Goal: Task Accomplishment & Management: Use online tool/utility

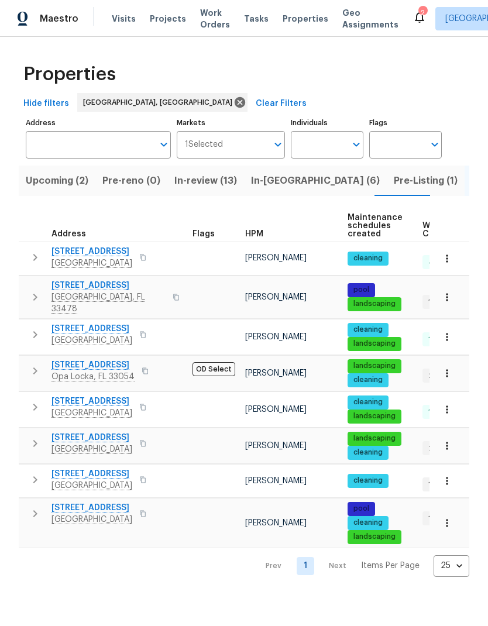
click at [266, 181] on span "In-[GEOGRAPHIC_DATA] (6)" at bounding box center [315, 181] width 129 height 16
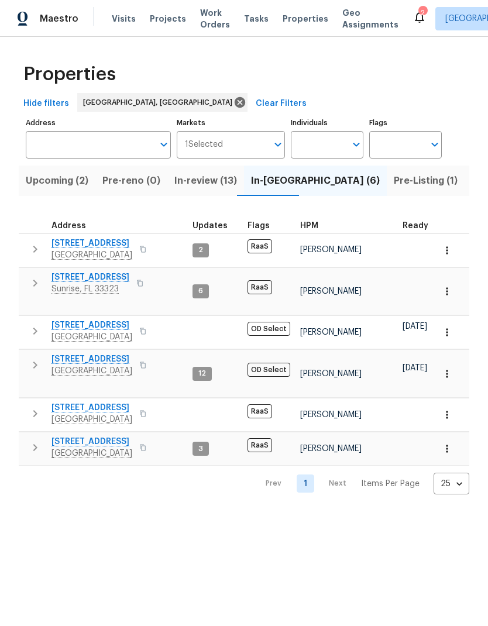
click at [30, 358] on icon "button" at bounding box center [35, 365] width 14 height 14
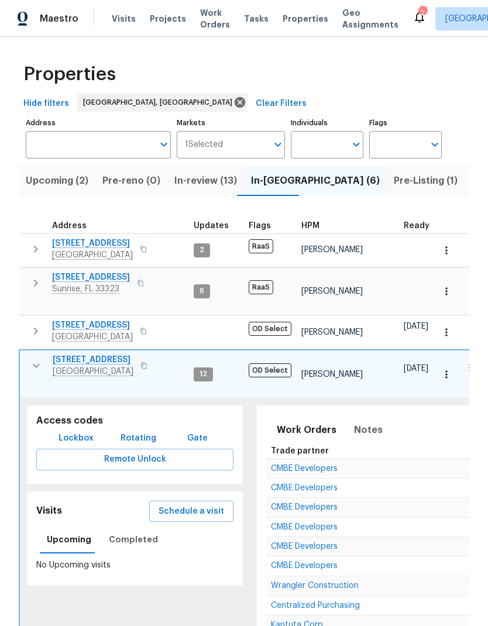
click at [183, 504] on span "Schedule a visit" at bounding box center [192, 511] width 66 height 15
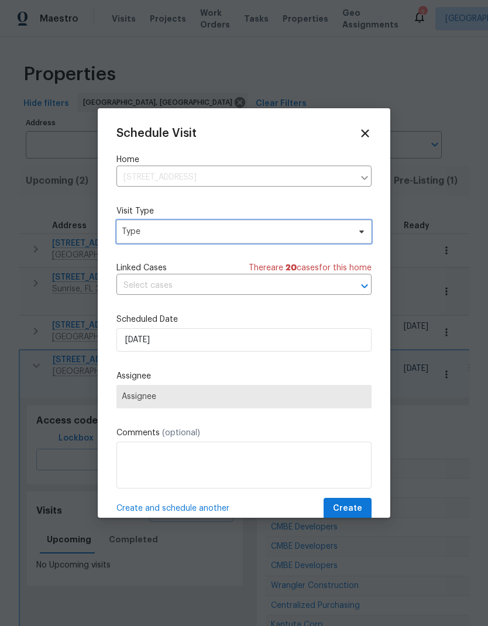
click at [142, 234] on span "Type" at bounding box center [236, 232] width 228 height 12
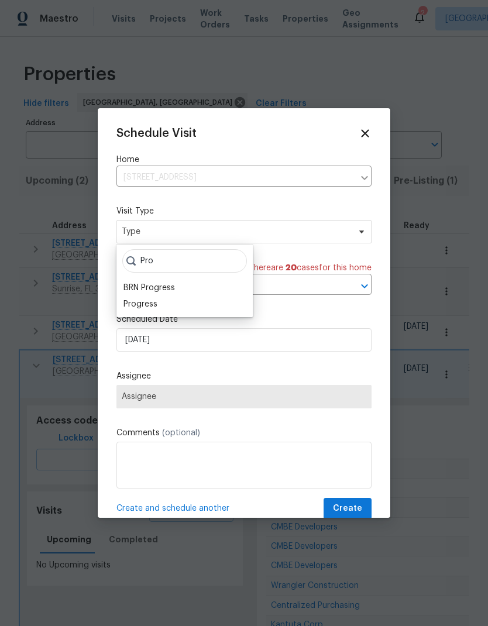
type input "Pro"
click at [139, 308] on div "Progress" at bounding box center [140, 304] width 34 height 12
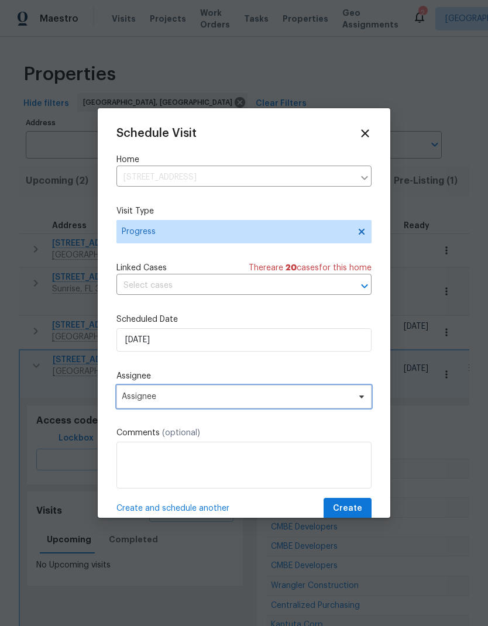
click at [144, 401] on span "Assignee" at bounding box center [236, 396] width 229 height 9
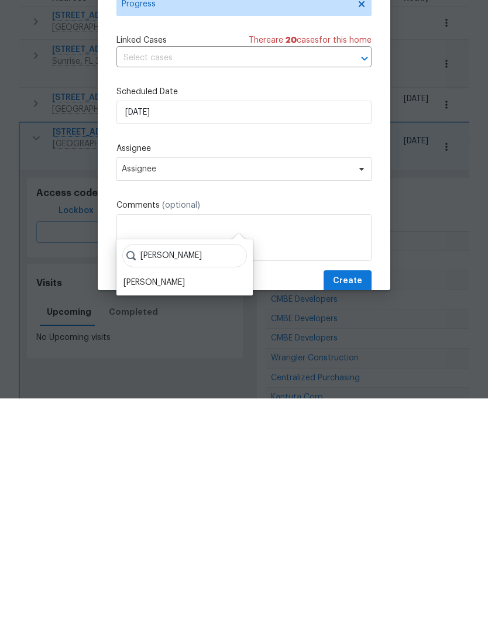
scroll to position [47, 0]
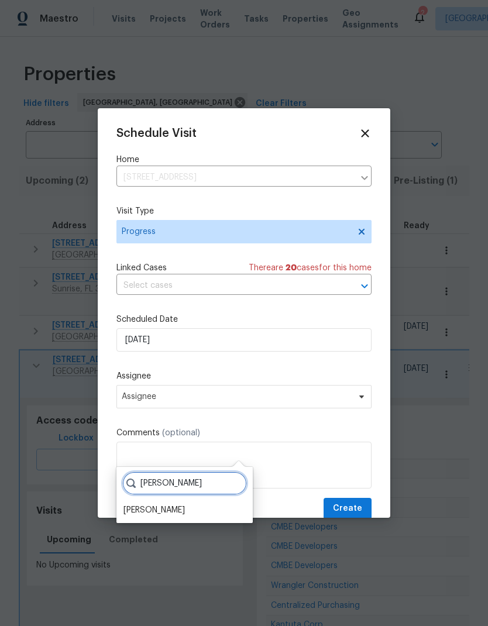
type input "[PERSON_NAME]"
click at [143, 504] on div "[PERSON_NAME]" at bounding box center [153, 510] width 61 height 12
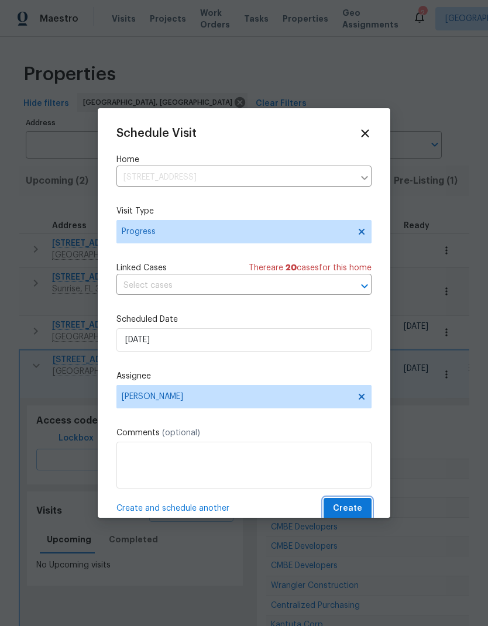
click at [353, 507] on span "Create" at bounding box center [347, 508] width 29 height 15
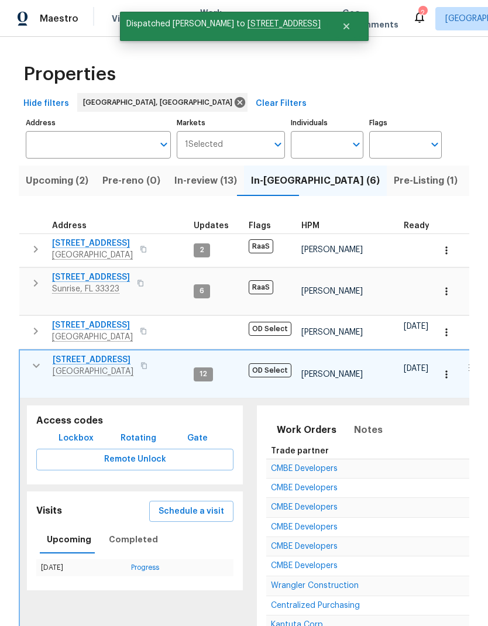
click at [39, 359] on icon "button" at bounding box center [36, 366] width 14 height 14
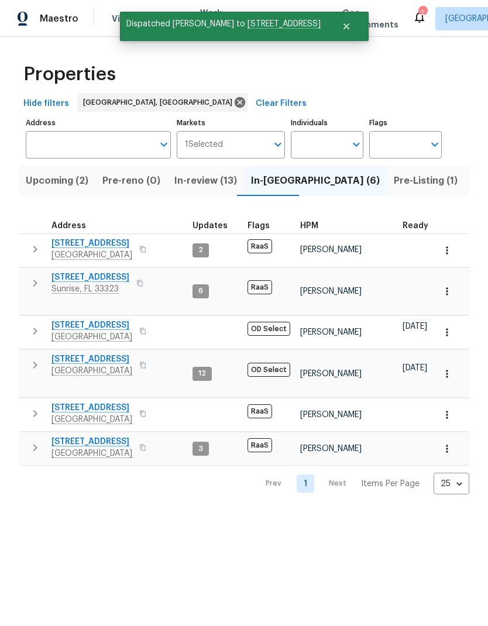
scroll to position [0, 0]
